Goal: Transaction & Acquisition: Purchase product/service

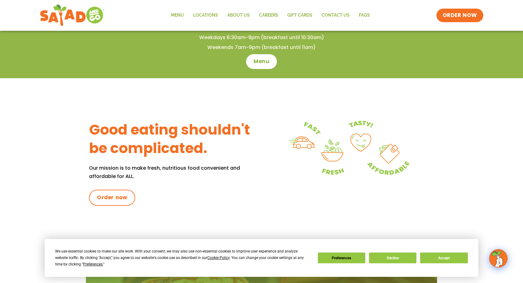
scroll to position [134, 0]
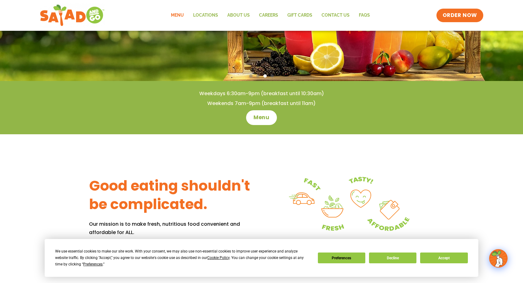
click at [180, 13] on link "Menu" at bounding box center [177, 15] width 22 height 14
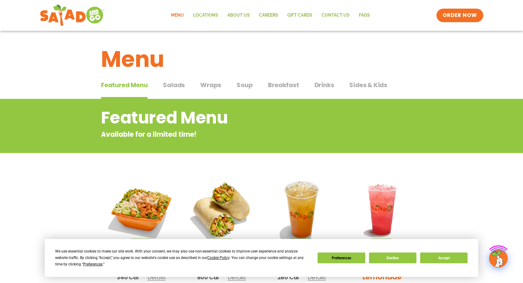
scroll to position [123, 0]
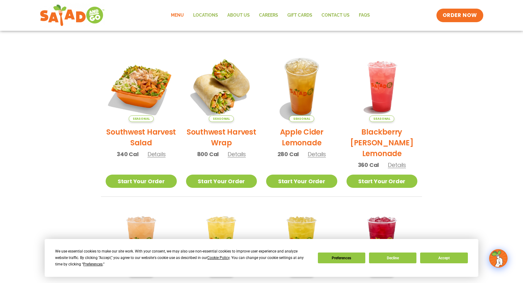
click at [156, 131] on h2 "Southwest Harvest Salad" at bounding box center [141, 138] width 71 height 22
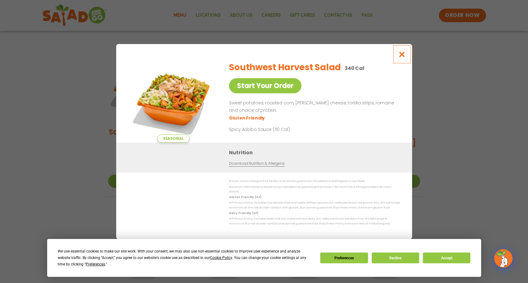
click at [403, 56] on icon "Close modal" at bounding box center [402, 54] width 8 height 6
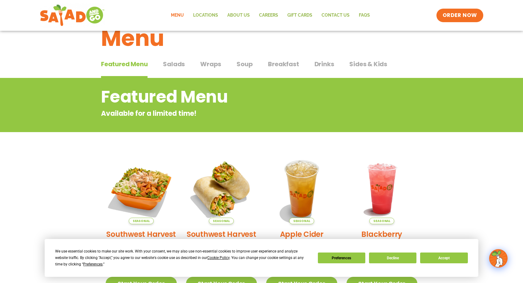
scroll to position [0, 0]
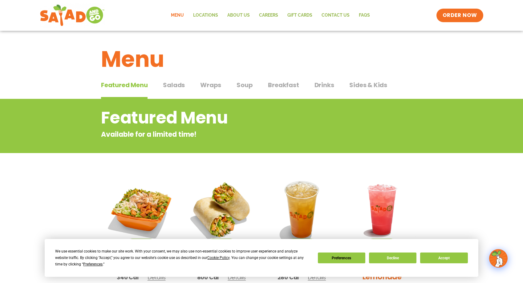
click at [173, 86] on span "Salads" at bounding box center [174, 84] width 22 height 9
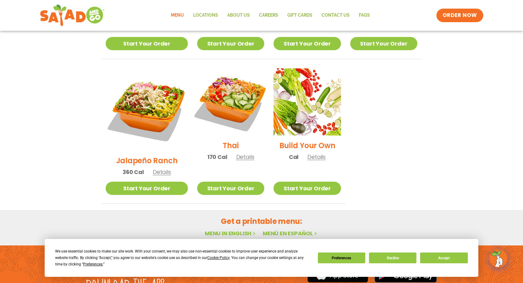
scroll to position [398, 0]
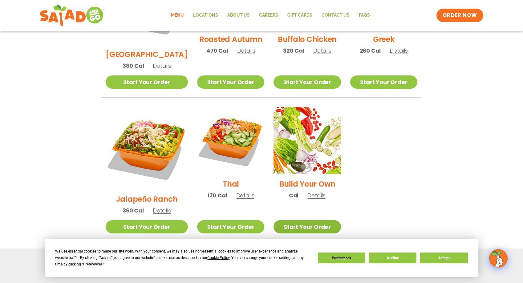
click at [293, 220] on link "Start Your Order" at bounding box center [307, 226] width 67 height 13
